Goal: Transaction & Acquisition: Book appointment/travel/reservation

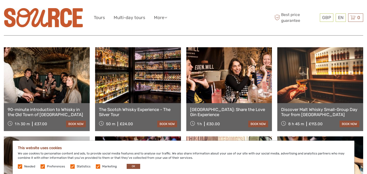
scroll to position [175, 0]
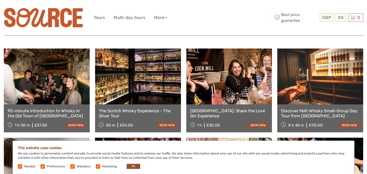
click at [54, 76] on link at bounding box center [47, 77] width 86 height 56
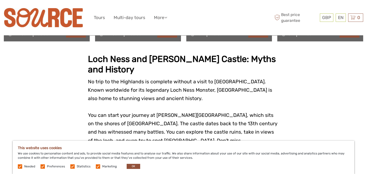
scroll to position [437, 0]
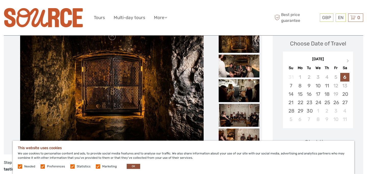
scroll to position [74, 0]
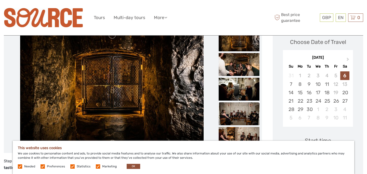
click at [254, 114] on img at bounding box center [239, 114] width 41 height 23
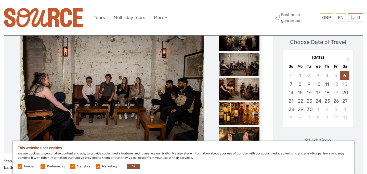
click at [250, 115] on img at bounding box center [239, 114] width 41 height 23
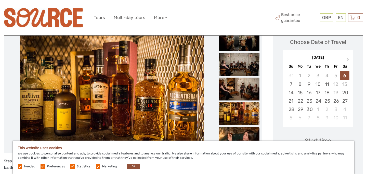
click at [247, 132] on img at bounding box center [239, 138] width 41 height 23
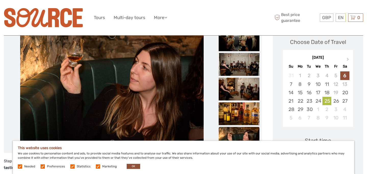
click at [329, 101] on div "25" at bounding box center [326, 101] width 9 height 8
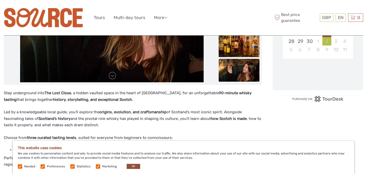
scroll to position [143, 0]
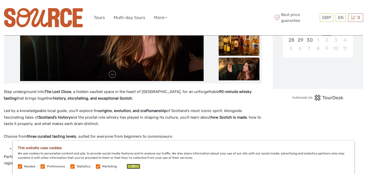
click at [133, 165] on button "OK" at bounding box center [133, 166] width 13 height 5
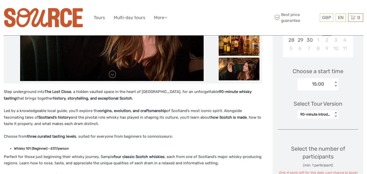
click at [326, 85] on div "15:00" at bounding box center [315, 84] width 35 height 8
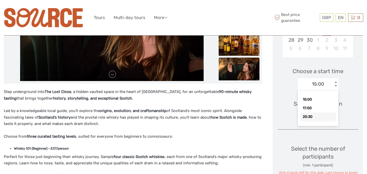
click at [311, 116] on div "20:30" at bounding box center [318, 117] width 36 height 9
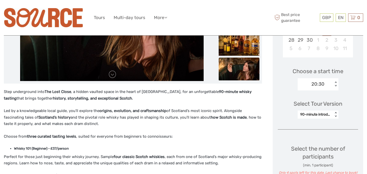
click at [357, 84] on div "Choose a start time 20:30 < >" at bounding box center [318, 77] width 80 height 33
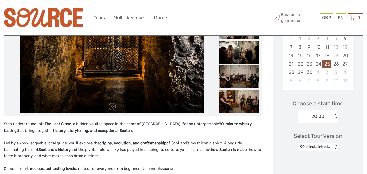
scroll to position [109, 0]
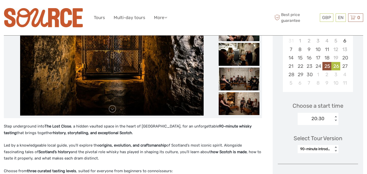
click at [336, 67] on div "26" at bounding box center [335, 66] width 9 height 8
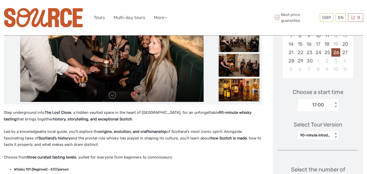
scroll to position [121, 0]
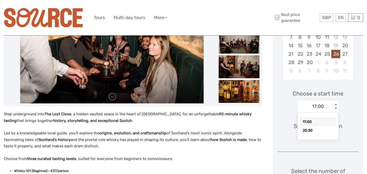
click at [327, 106] on div "17:00" at bounding box center [315, 107] width 35 height 8
click at [315, 130] on div "20:30" at bounding box center [318, 131] width 36 height 9
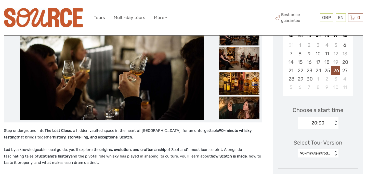
scroll to position [102, 0]
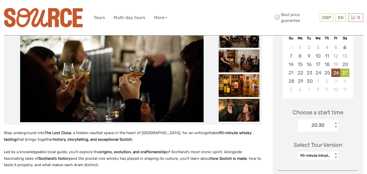
click at [345, 73] on div "27" at bounding box center [344, 73] width 9 height 8
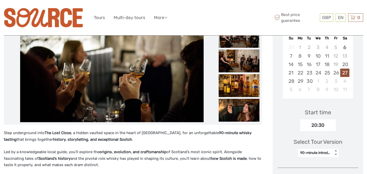
scroll to position [116, 0]
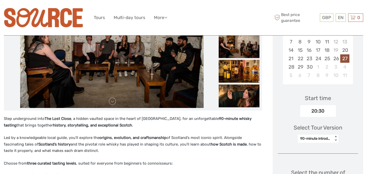
click at [325, 114] on div "20:30" at bounding box center [318, 111] width 36 height 12
click at [322, 110] on div "20:30" at bounding box center [318, 111] width 36 height 12
click at [319, 58] on div "24" at bounding box center [317, 59] width 9 height 8
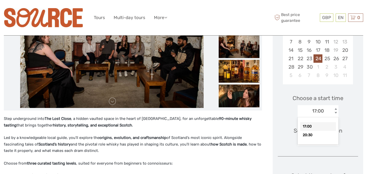
click at [320, 115] on div "17:00 < >" at bounding box center [318, 111] width 41 height 12
click at [315, 139] on div "20:30" at bounding box center [318, 135] width 36 height 9
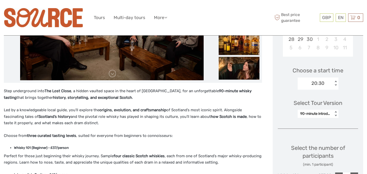
scroll to position [169, 0]
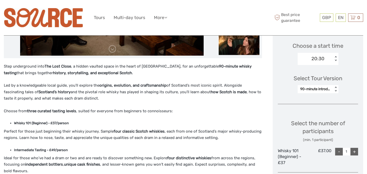
click at [348, 98] on div "Choose Date of Travel Next Month September 2025 Su Mo Tu We Th Fr Sa 31 1 2 3 4…" at bounding box center [318, 80] width 90 height 298
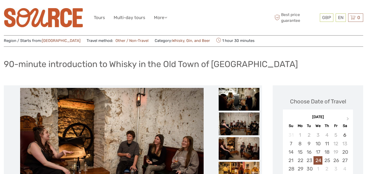
scroll to position [0, 0]
